Goal: Task Accomplishment & Management: Use online tool/utility

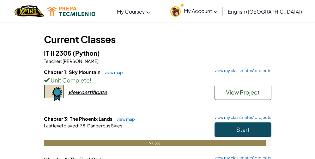
scroll to position [24, 0]
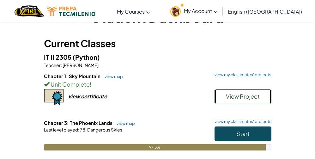
click at [255, 99] on span "View Project" at bounding box center [243, 95] width 34 height 7
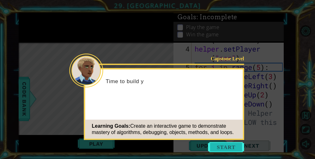
scroll to position [183, 0]
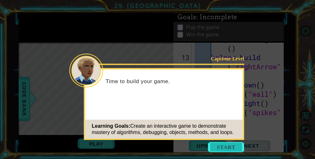
click at [219, 145] on button "Start" at bounding box center [226, 147] width 36 height 10
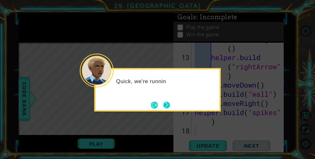
click at [166, 107] on button "Next" at bounding box center [166, 104] width 7 height 7
click at [166, 106] on button "Next" at bounding box center [166, 104] width 7 height 7
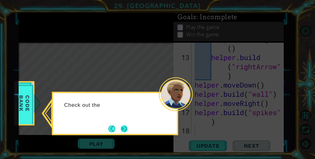
click at [122, 129] on button "Next" at bounding box center [124, 128] width 7 height 7
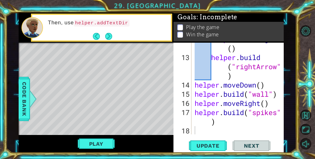
click at [247, 146] on span "Next" at bounding box center [251, 145] width 28 height 6
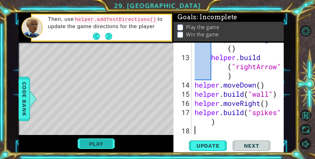
click at [102, 147] on button "Play" at bounding box center [96, 144] width 37 height 12
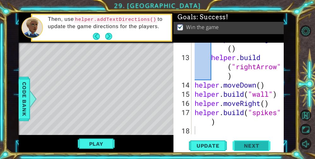
click at [247, 147] on button "Next" at bounding box center [251, 145] width 38 height 11
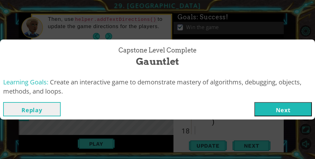
click at [280, 102] on button "Next" at bounding box center [282, 109] width 57 height 14
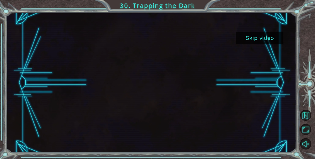
click at [274, 40] on button "Skip video" at bounding box center [259, 38] width 47 height 12
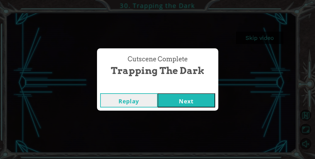
click at [181, 102] on button "Next" at bounding box center [185, 100] width 57 height 14
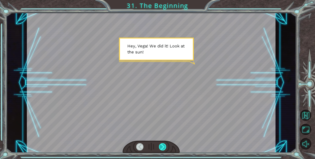
click at [162, 149] on div at bounding box center [162, 147] width 7 height 8
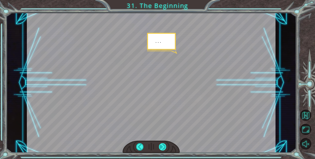
click at [162, 149] on div at bounding box center [162, 147] width 7 height 8
